Goal: Find specific page/section: Find specific page/section

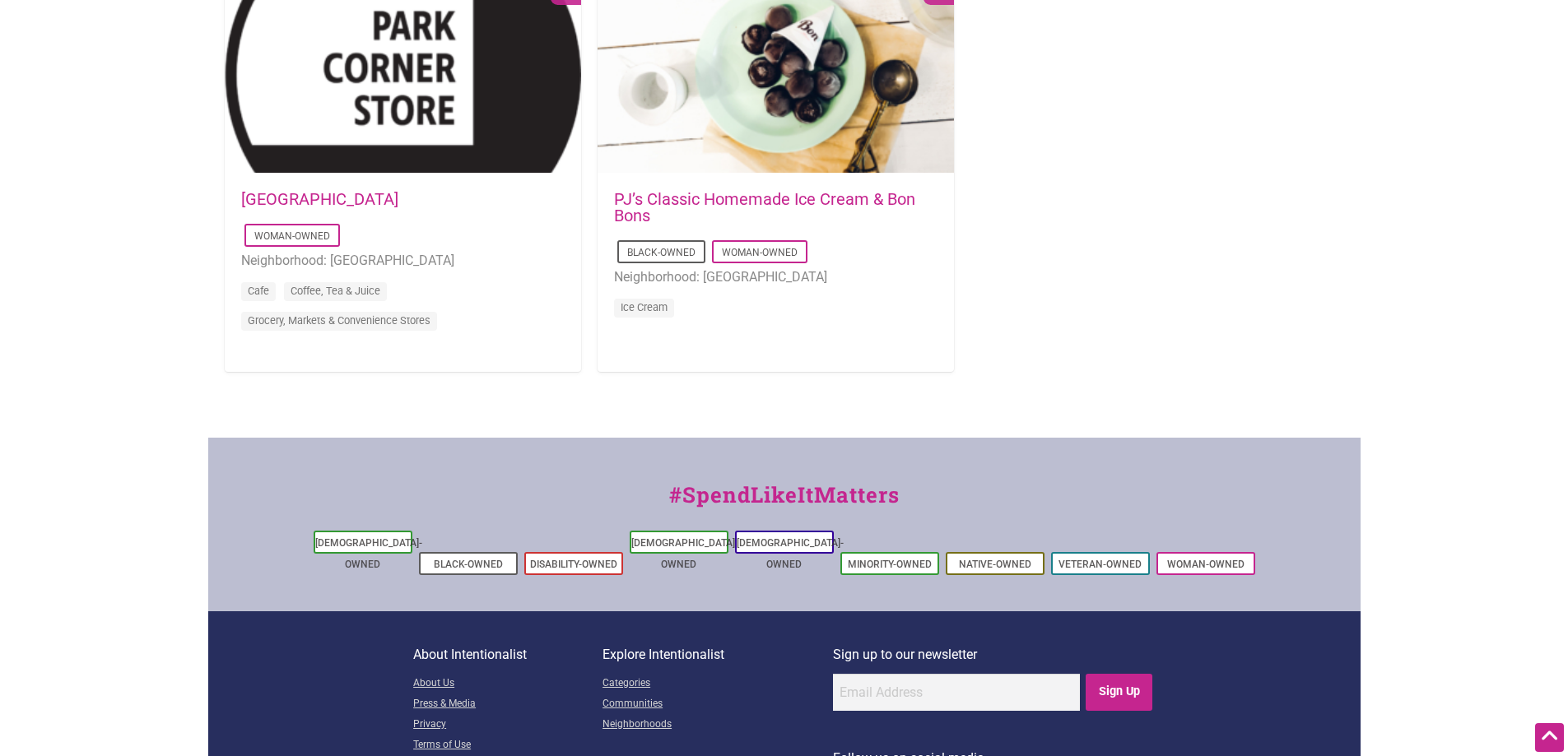
scroll to position [1797, 0]
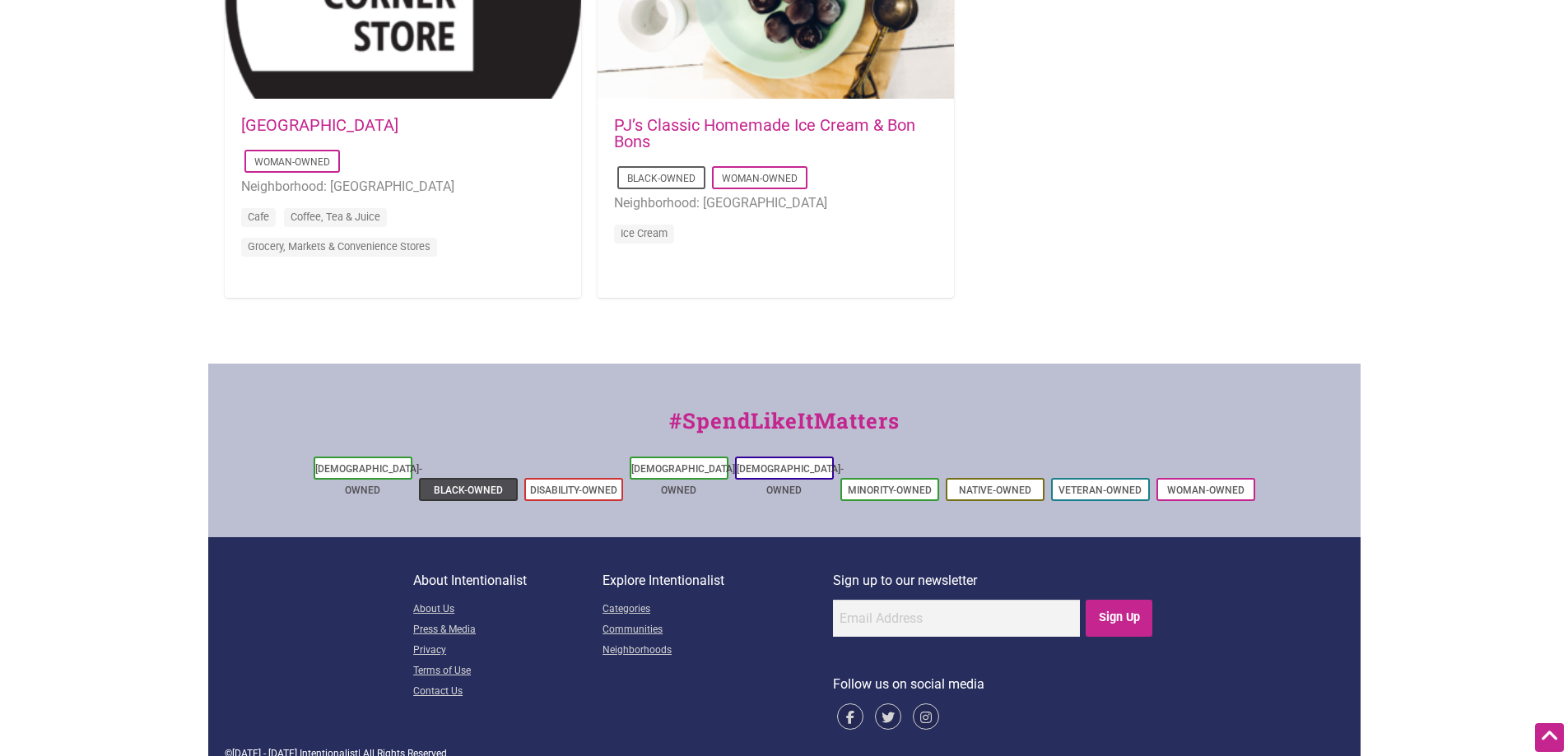
click at [471, 485] on link "Black-Owned" at bounding box center [468, 491] width 69 height 12
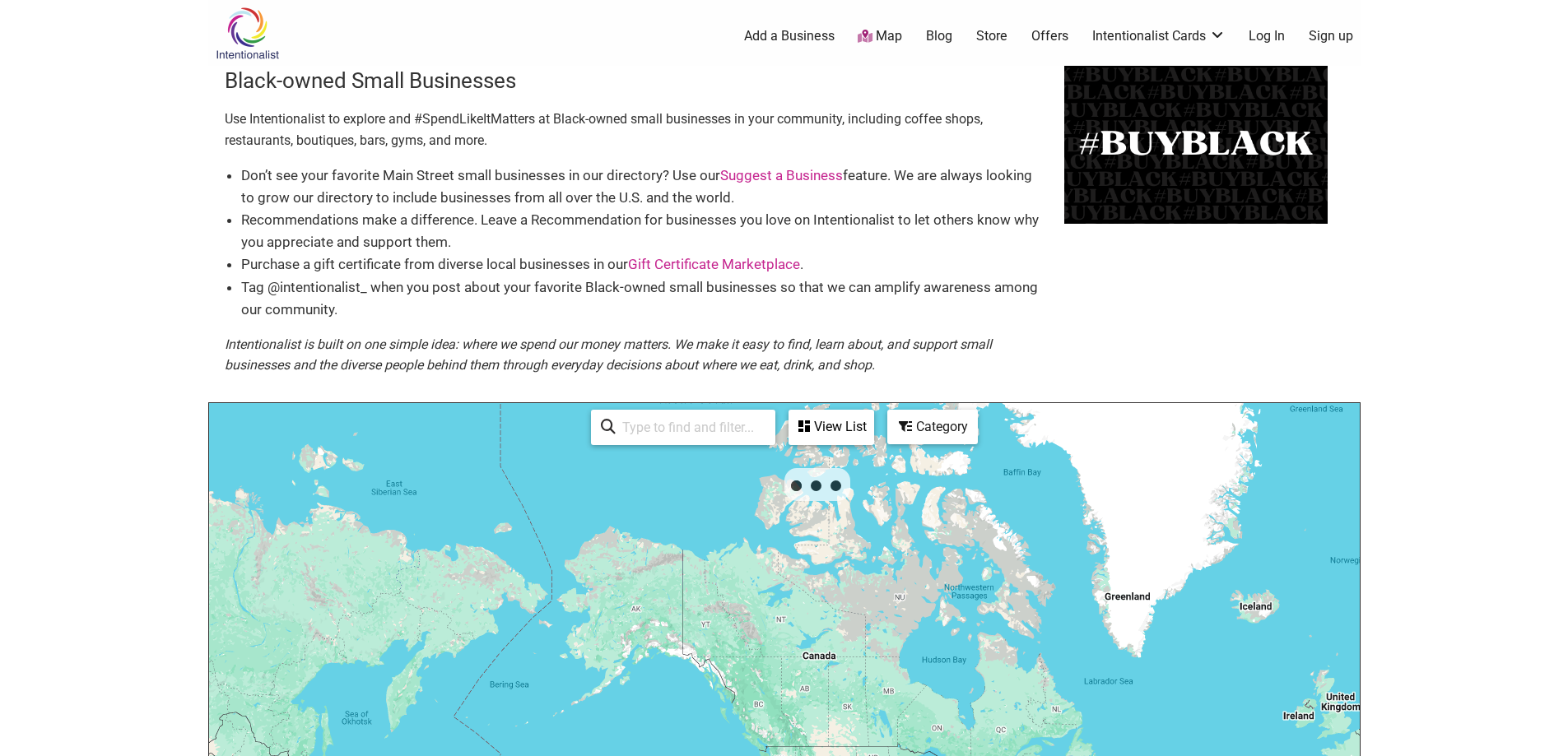
scroll to position [494, 0]
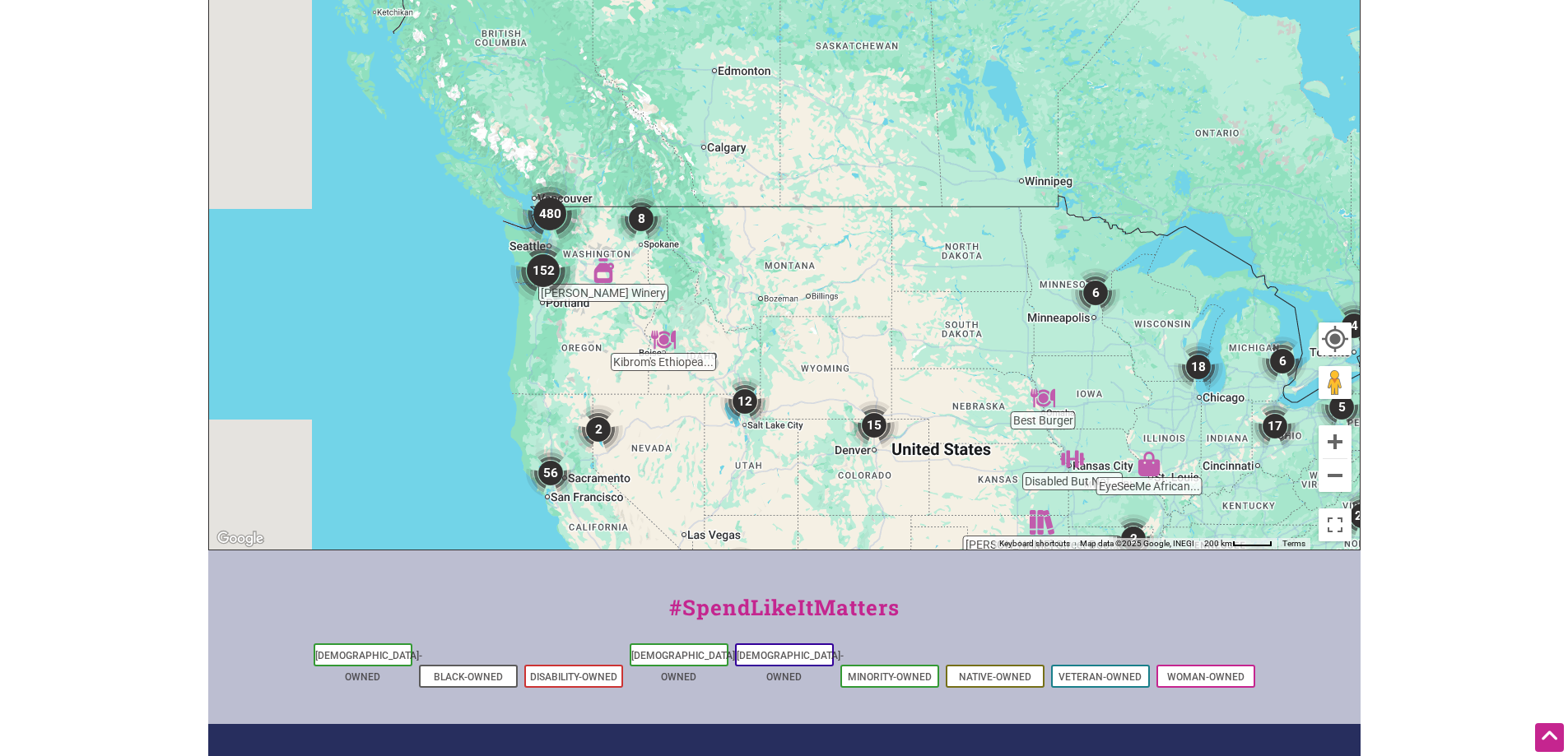
drag, startPoint x: 445, startPoint y: 159, endPoint x: 682, endPoint y: 411, distance: 345.8
click at [692, 427] on div "To navigate, press the arrow keys." at bounding box center [784, 229] width 1151 height 640
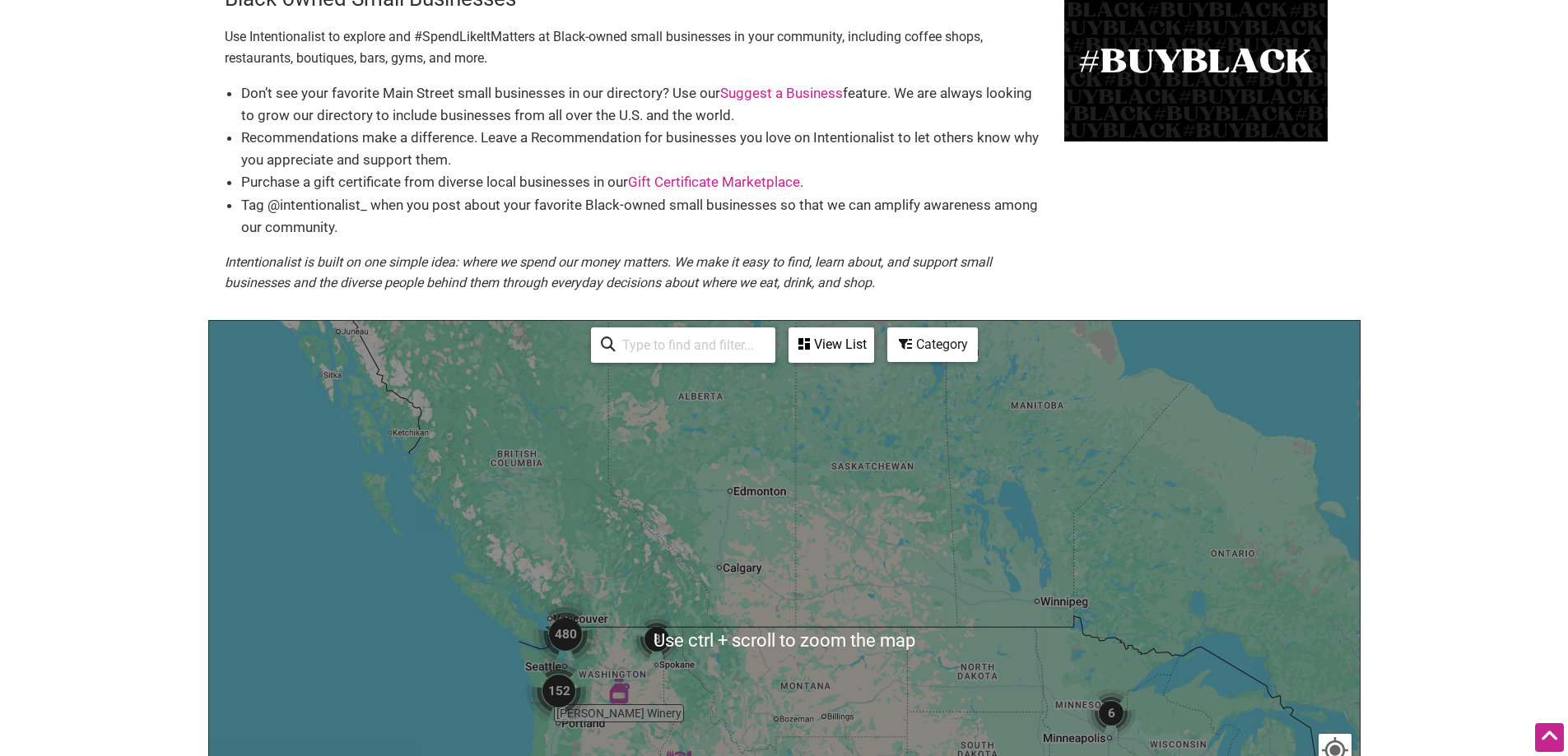
scroll to position [247, 0]
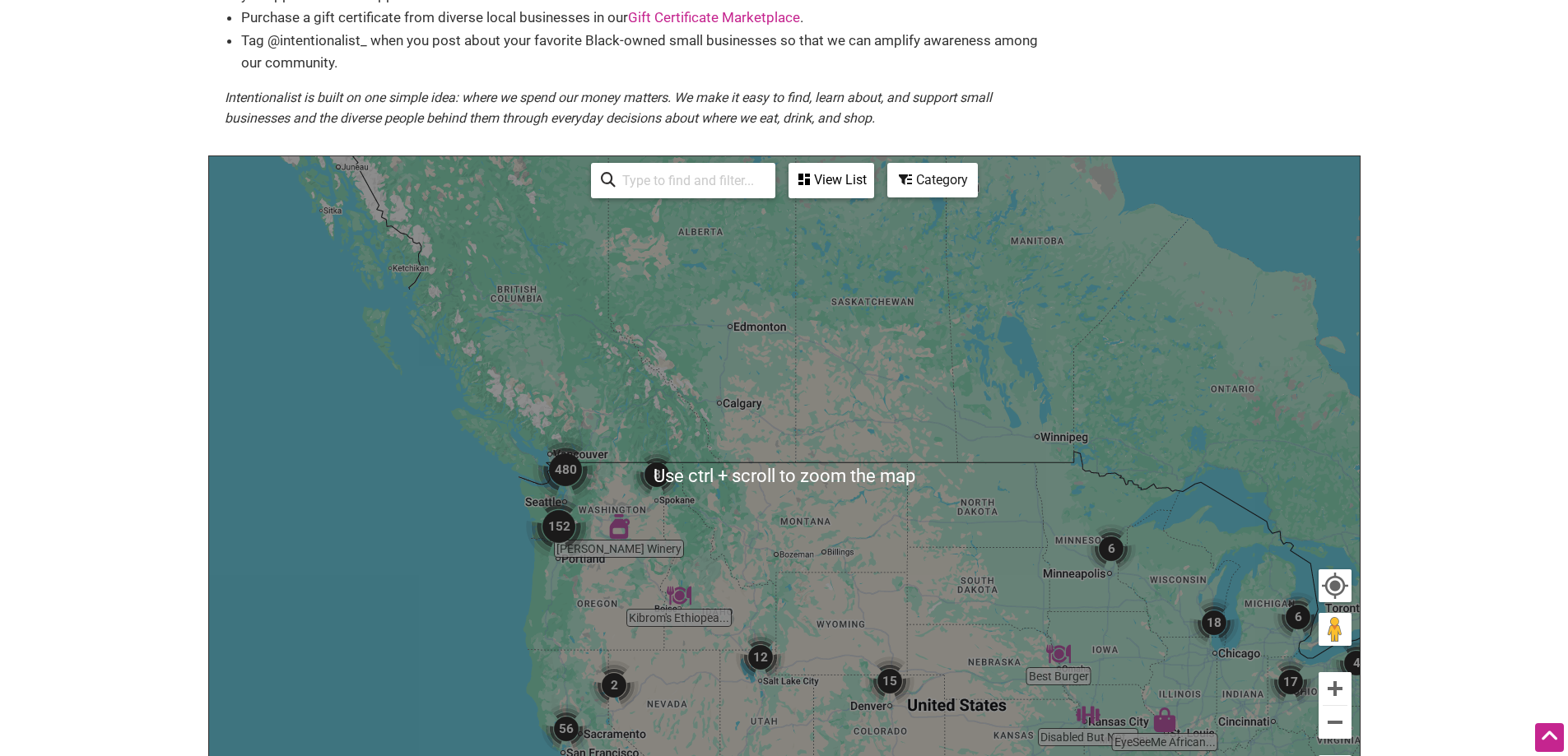
click at [703, 196] on input "search" at bounding box center [691, 181] width 150 height 32
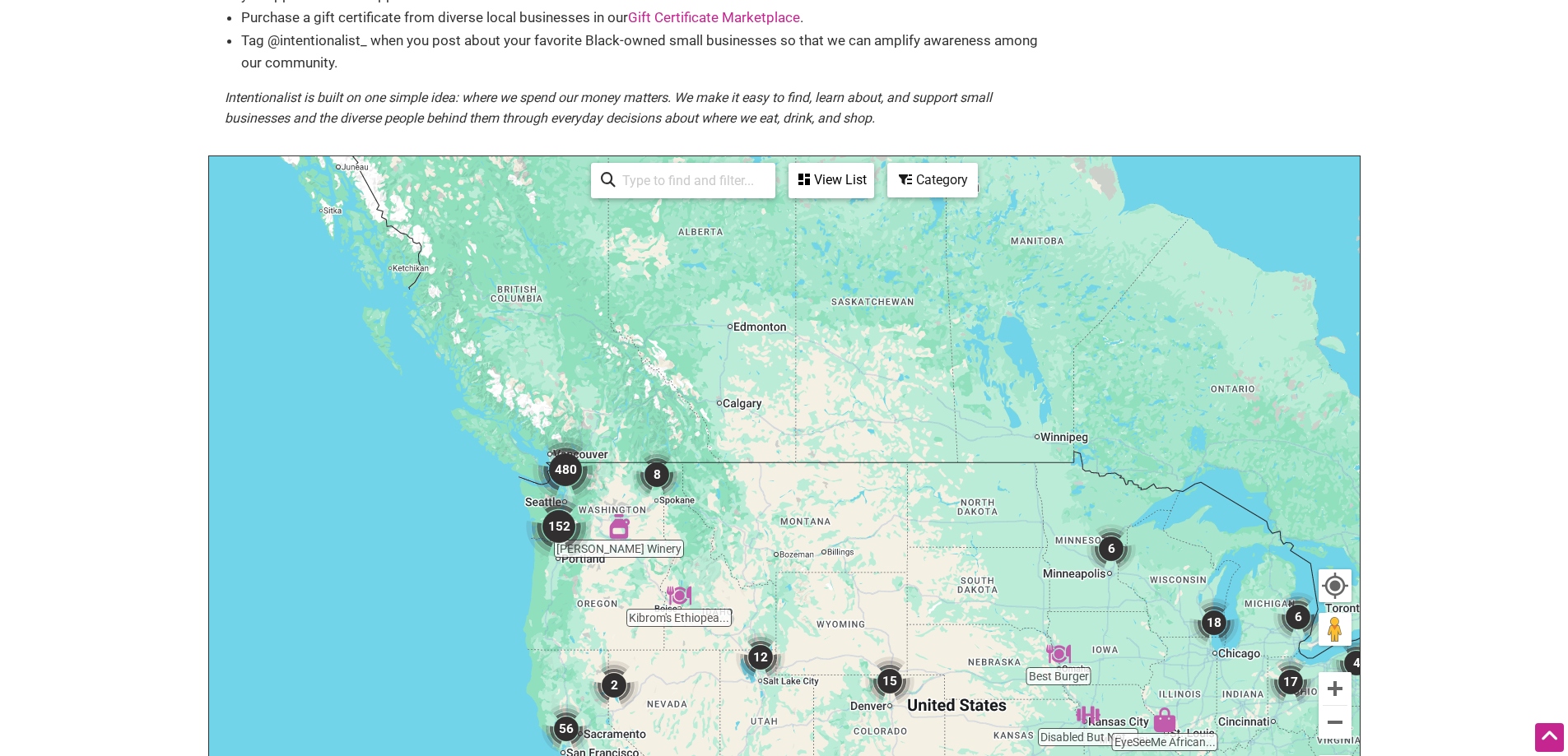
click at [703, 184] on input "search" at bounding box center [691, 181] width 150 height 32
click at [855, 184] on div "View List" at bounding box center [831, 180] width 82 height 31
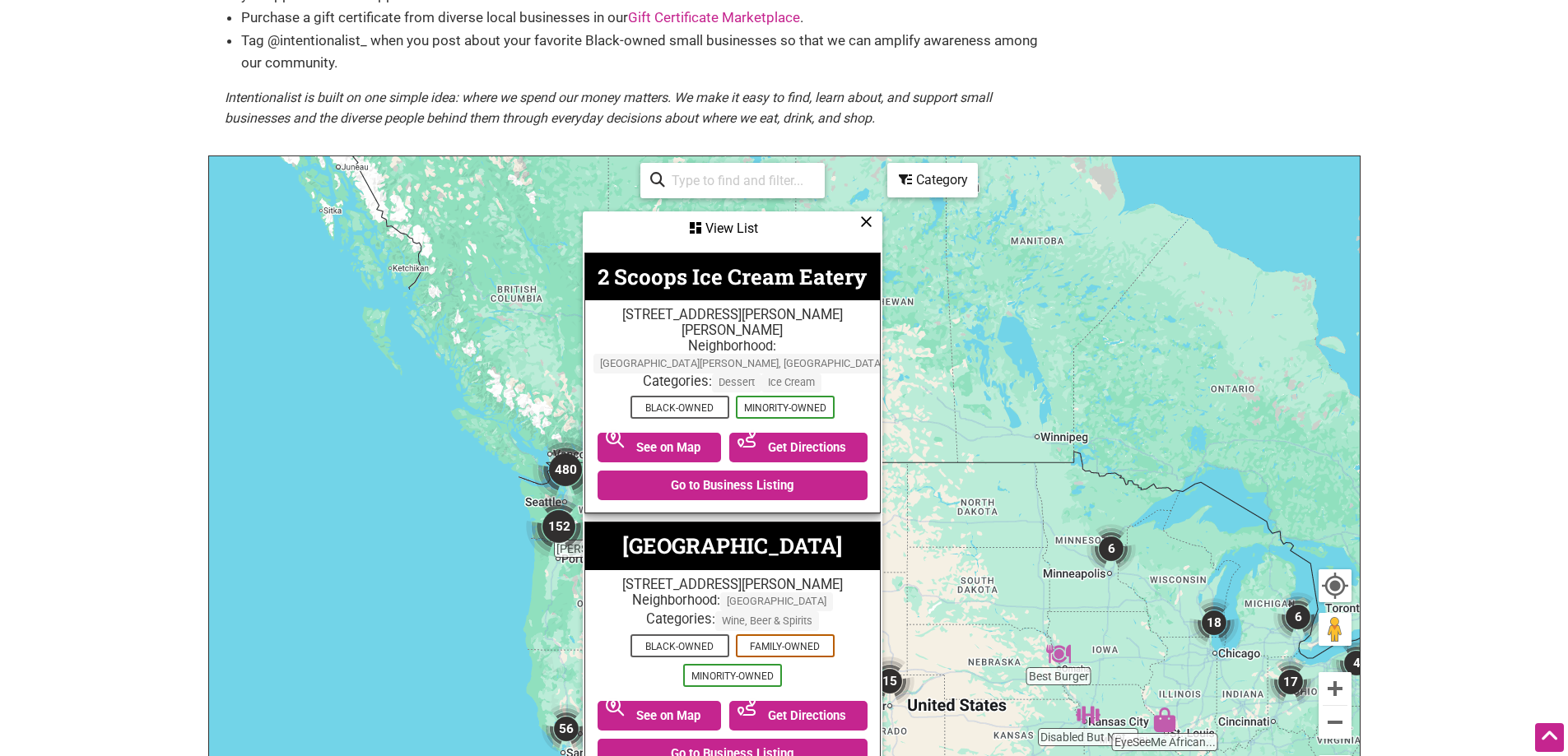
click at [864, 234] on div "View List" at bounding box center [732, 228] width 296 height 31
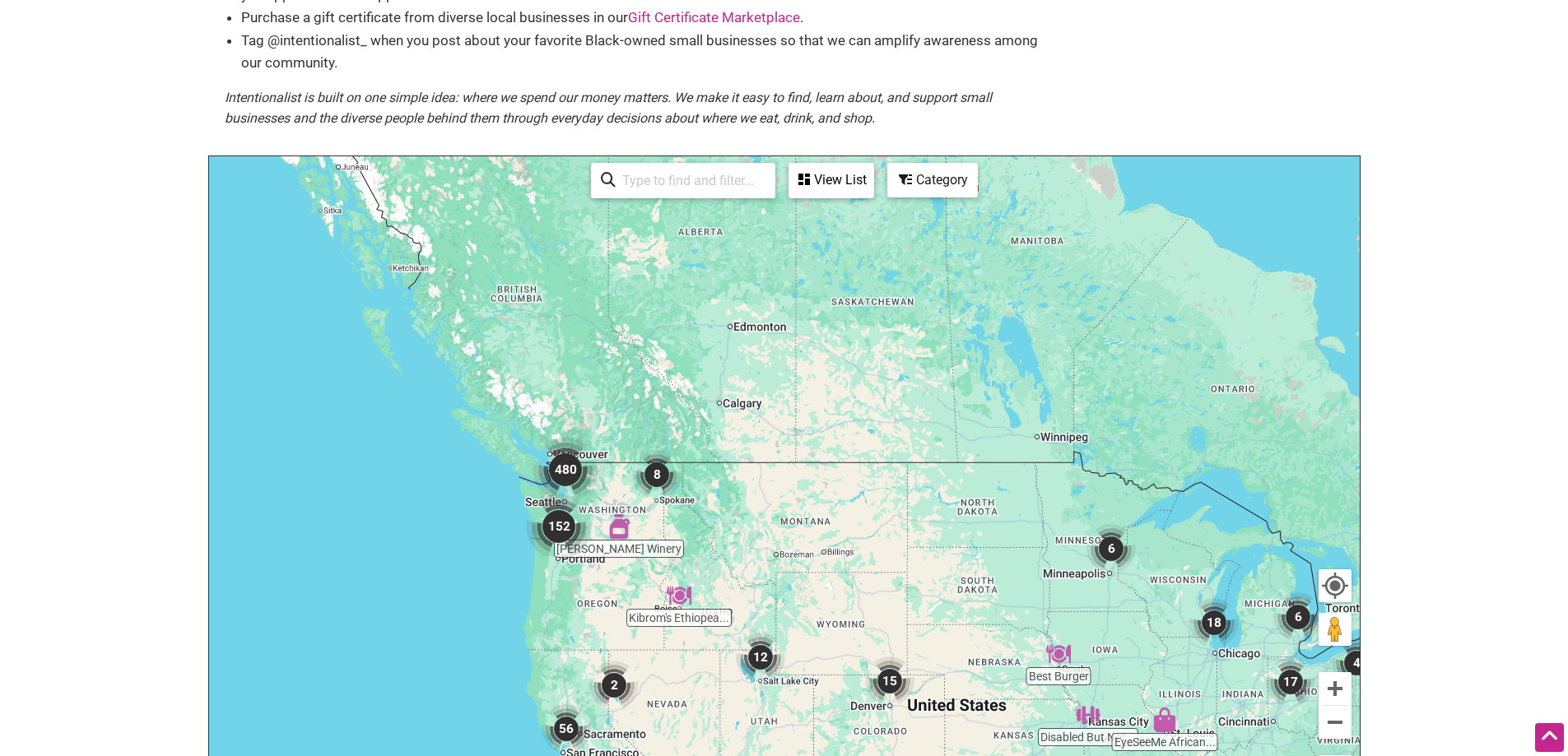
click at [872, 193] on div "Category" at bounding box center [831, 180] width 82 height 31
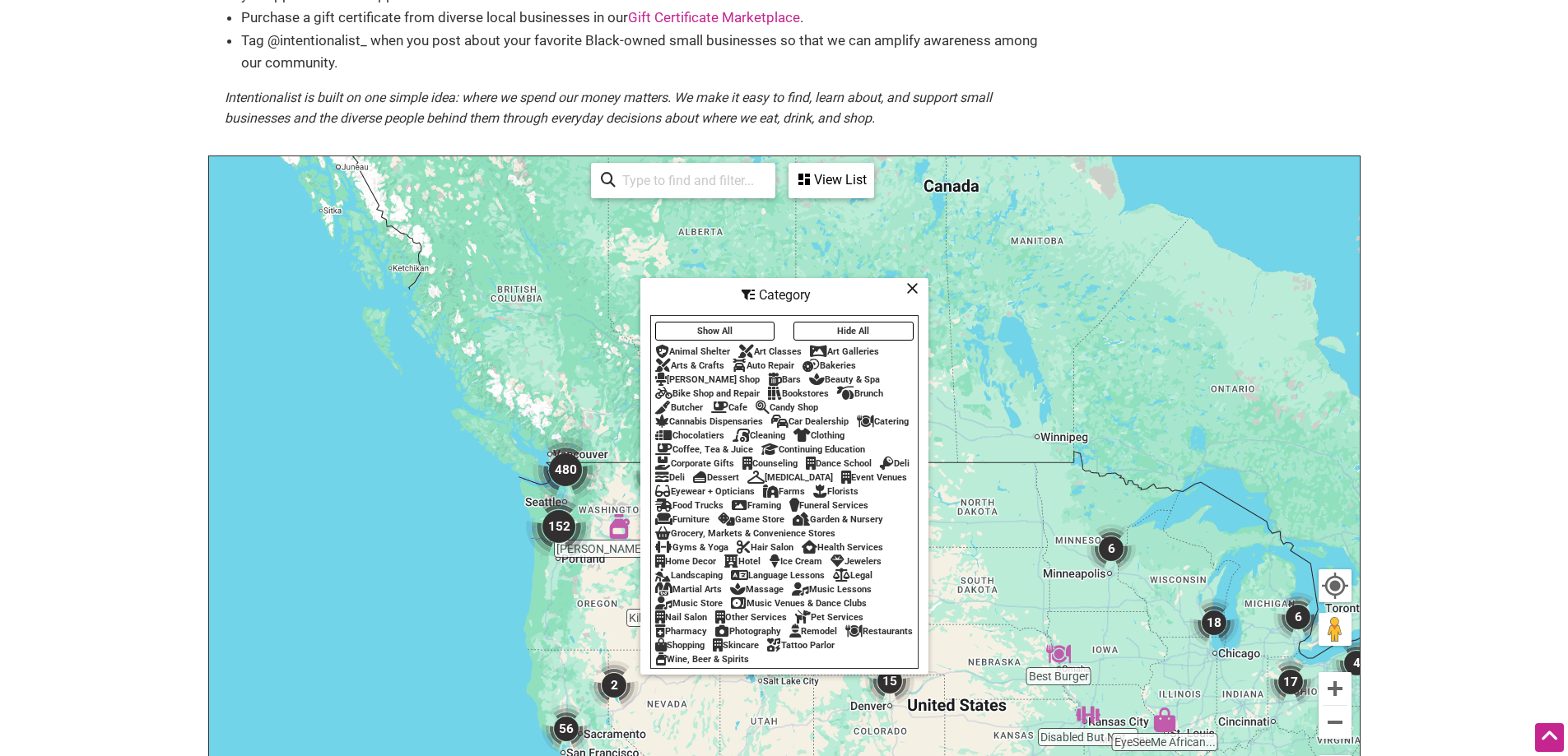
click at [914, 288] on icon at bounding box center [912, 288] width 12 height 1
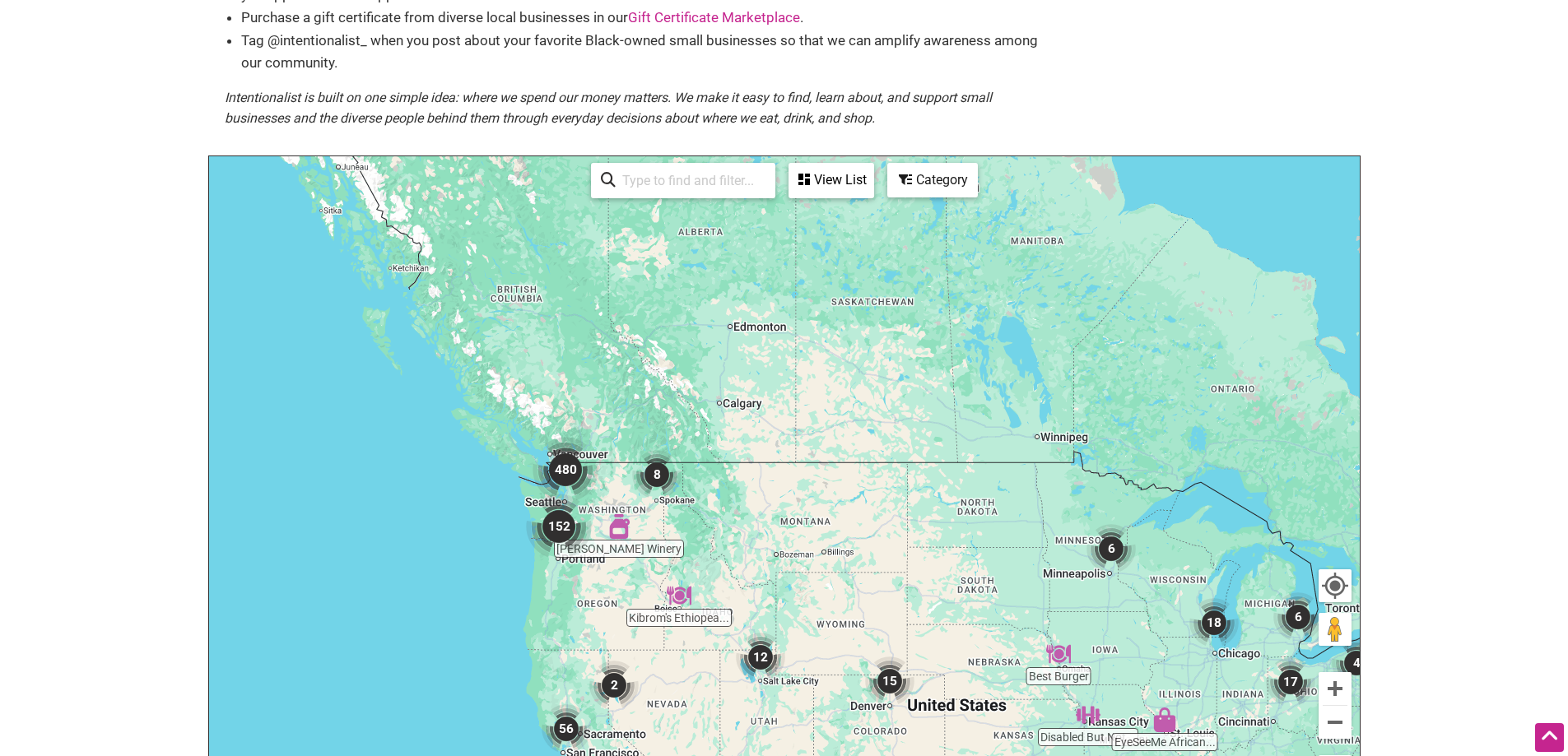
click at [697, 183] on input "search" at bounding box center [691, 181] width 150 height 32
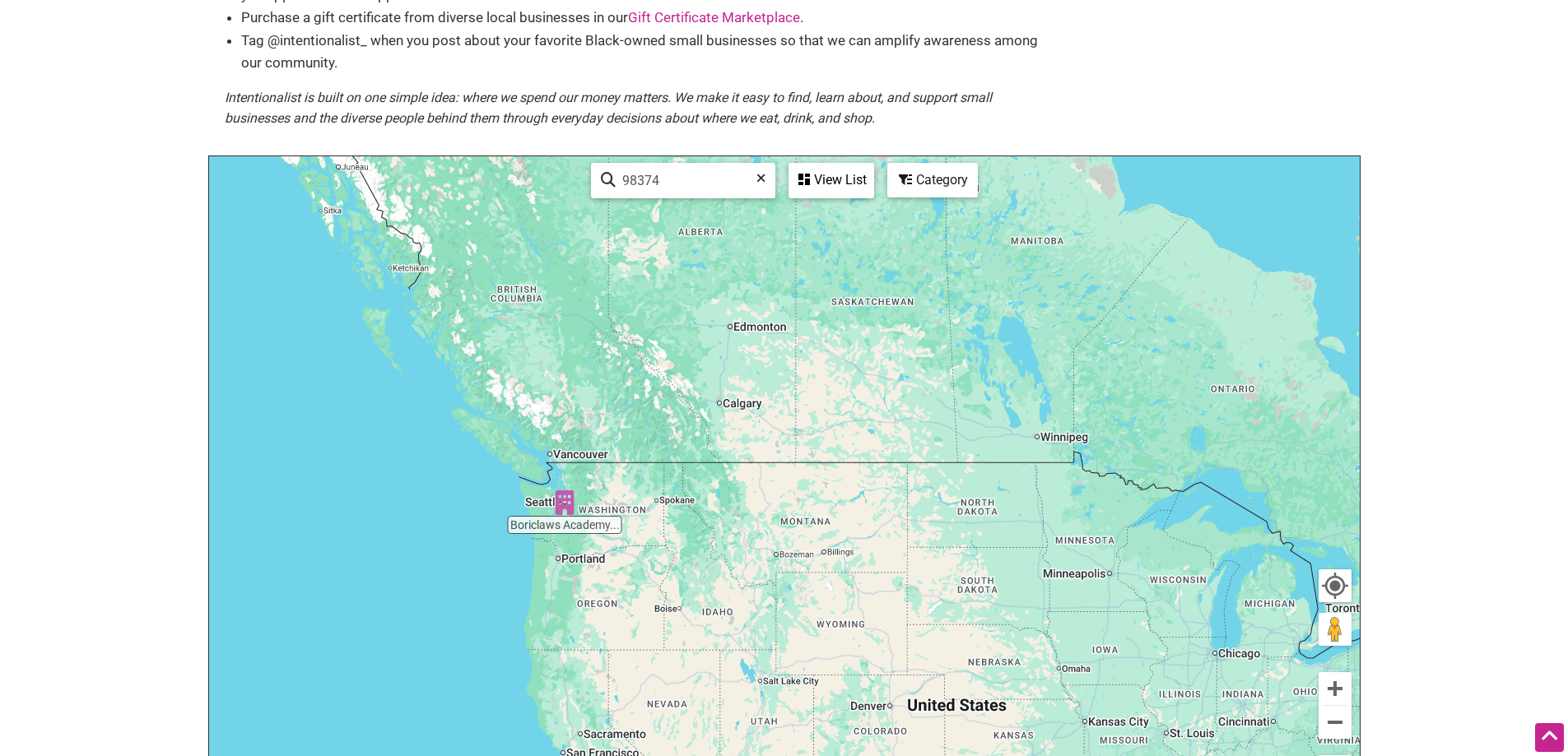
type input "98374"
click at [574, 495] on div "To navigate, press the arrow keys." at bounding box center [784, 476] width 1151 height 640
click at [760, 173] on icon at bounding box center [760, 184] width 9 height 25
type input "98118"
click at [842, 184] on div "View List" at bounding box center [831, 180] width 82 height 31
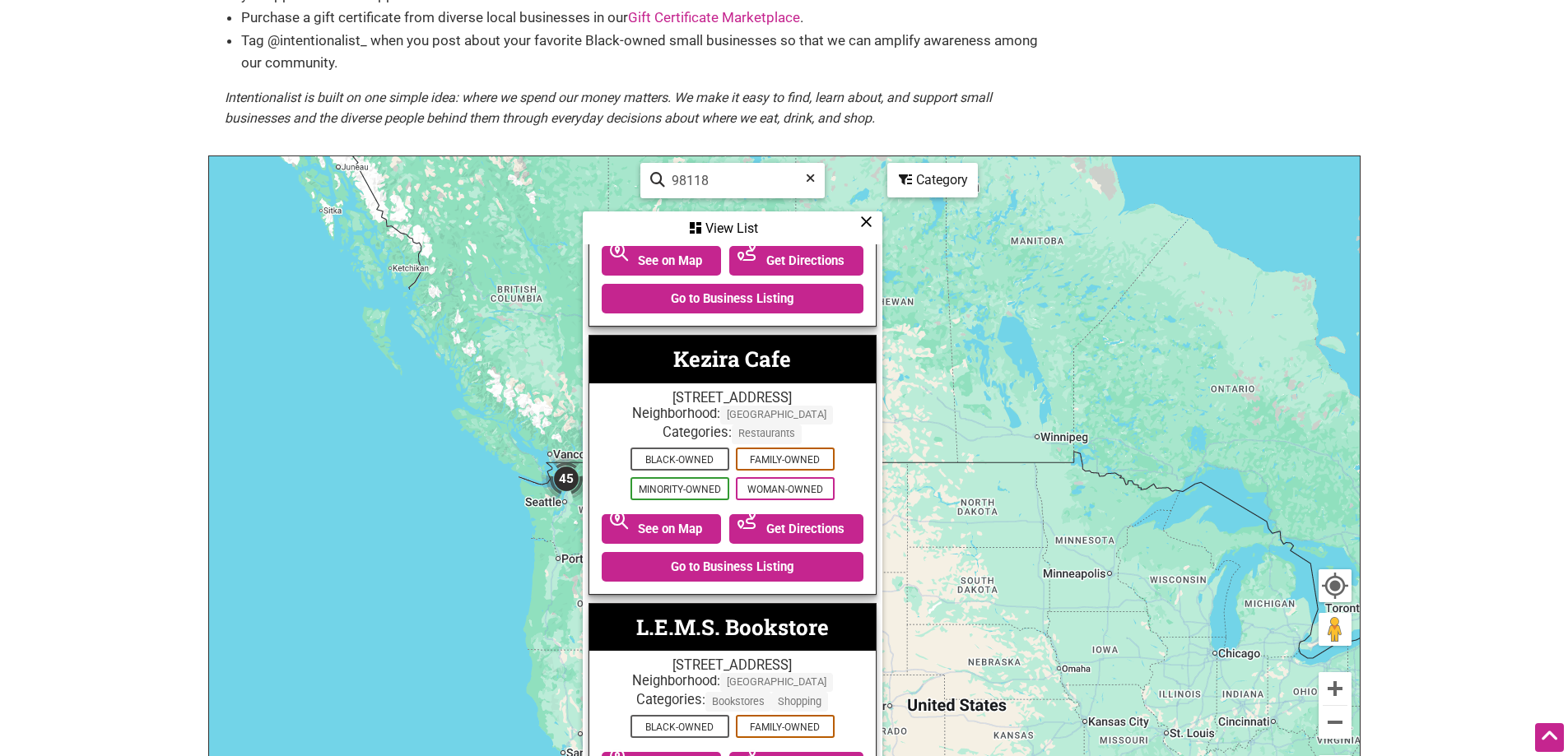
scroll to position [5267, 0]
